Goal: Task Accomplishment & Management: Manage account settings

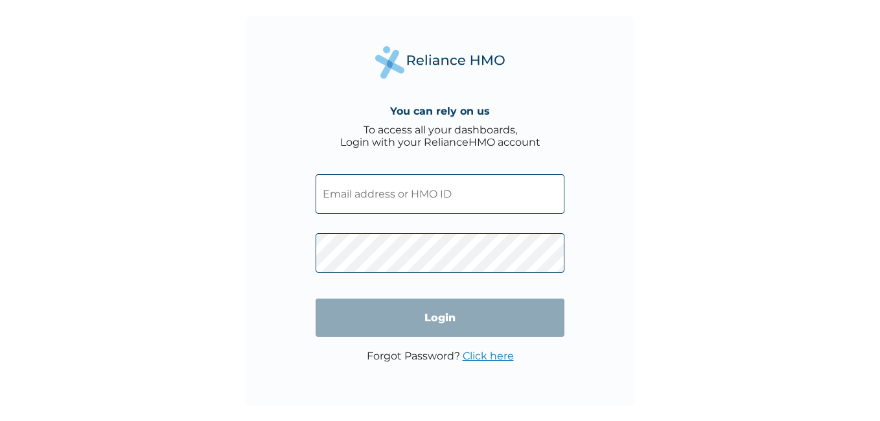
click at [355, 198] on input "text" at bounding box center [440, 194] width 249 height 40
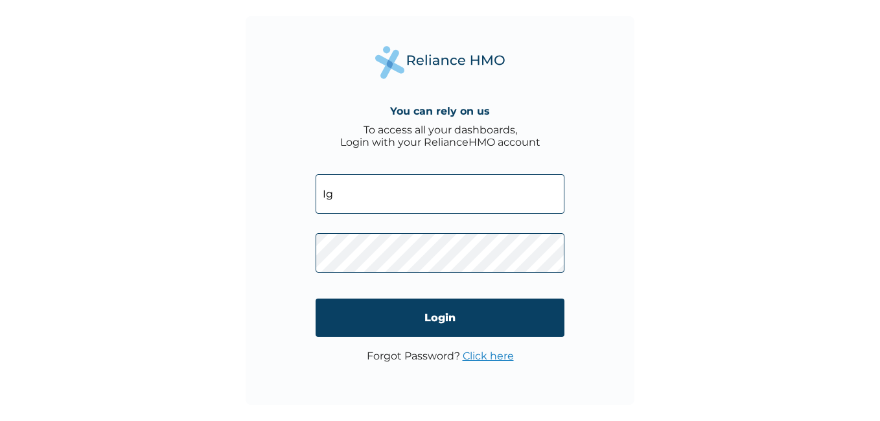
type input "I"
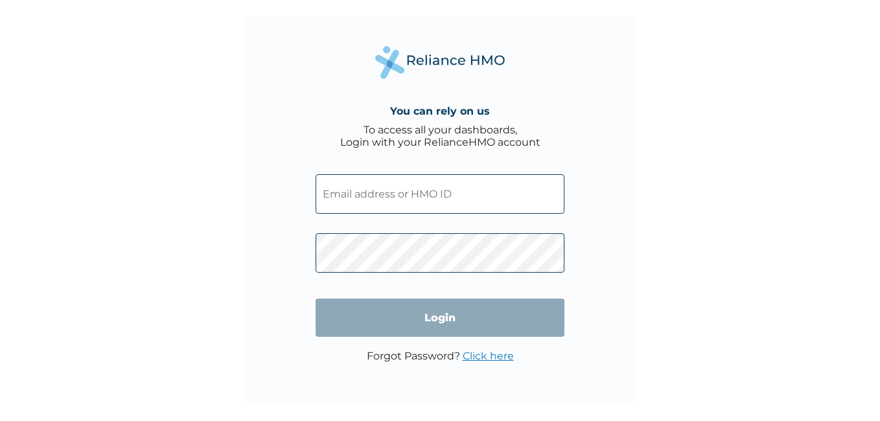
type input "I"
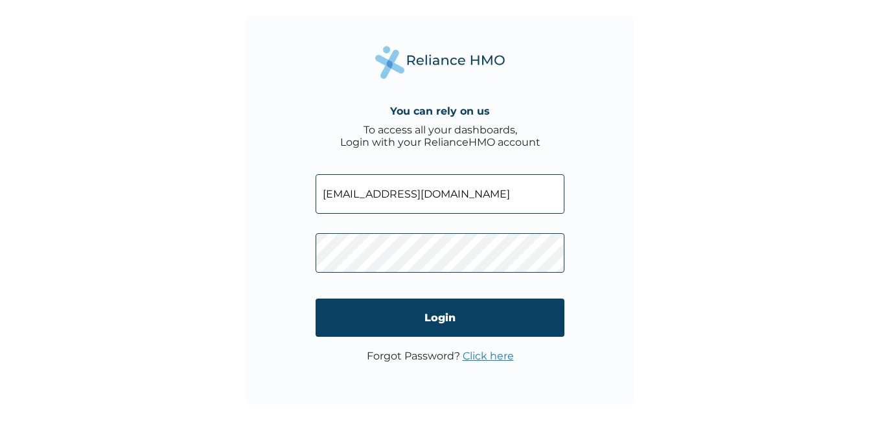
type input "[EMAIL_ADDRESS][DOMAIN_NAME]"
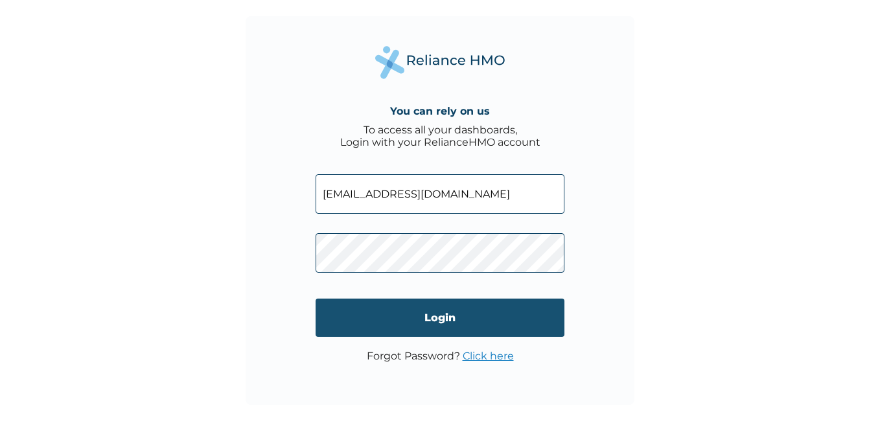
click at [423, 311] on input "Login" at bounding box center [440, 318] width 249 height 38
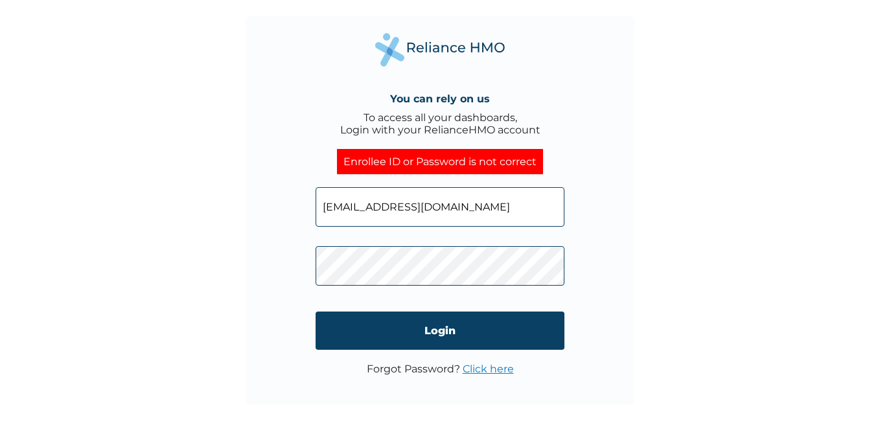
click at [416, 211] on input "[EMAIL_ADDRESS][DOMAIN_NAME]" at bounding box center [440, 207] width 249 height 40
click at [469, 208] on input "[EMAIL_ADDRESS][DOMAIN_NAME]" at bounding box center [440, 207] width 249 height 40
type input "i"
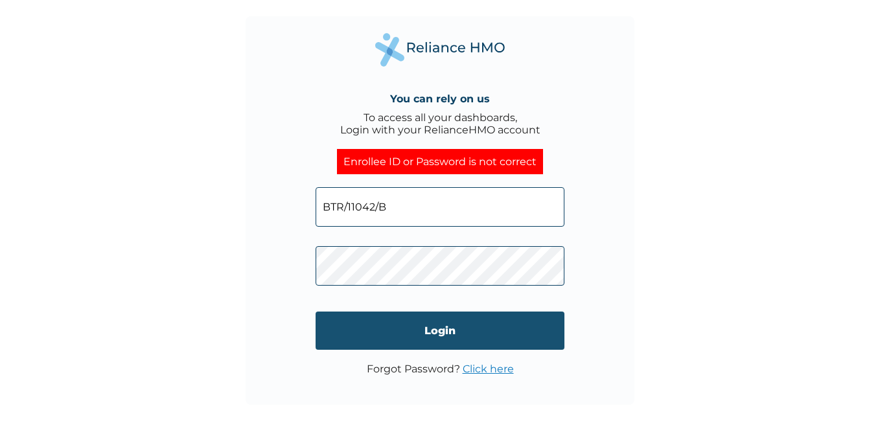
type input "BTR/11042/B"
click at [417, 327] on input "Login" at bounding box center [440, 331] width 249 height 38
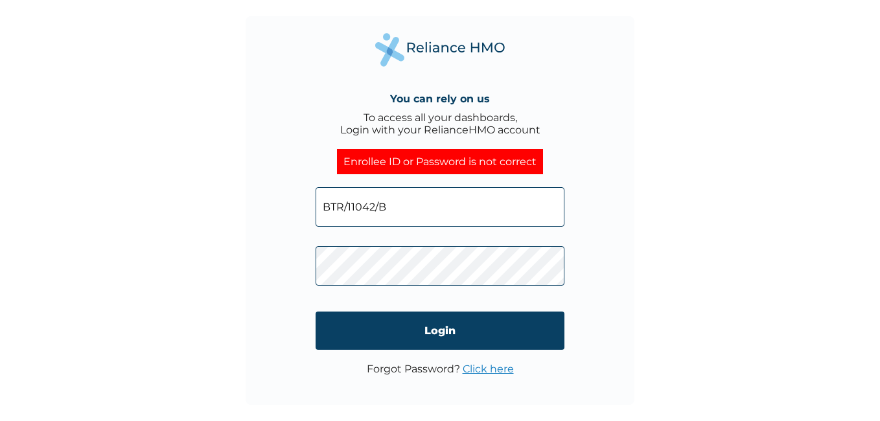
click at [401, 209] on input "BTR/11042/B" at bounding box center [440, 207] width 249 height 40
type input "BTR/11042/A"
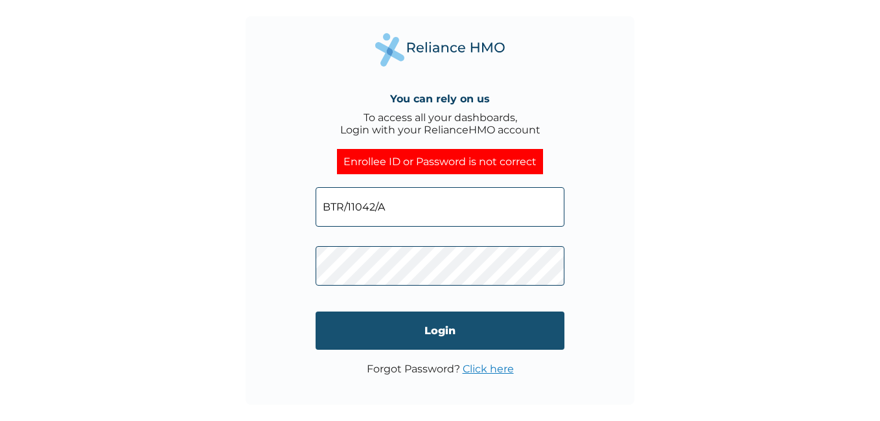
click at [452, 326] on input "Login" at bounding box center [440, 331] width 249 height 38
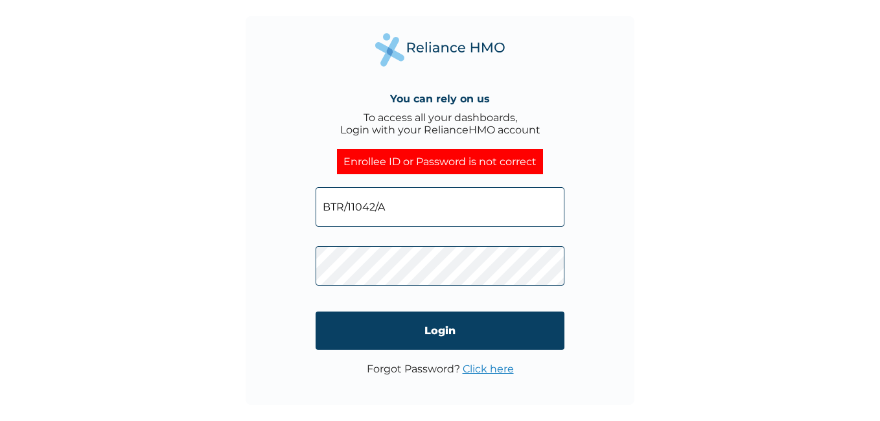
click input "Login" at bounding box center [440, 331] width 249 height 38
